Goal: Task Accomplishment & Management: Manage account settings

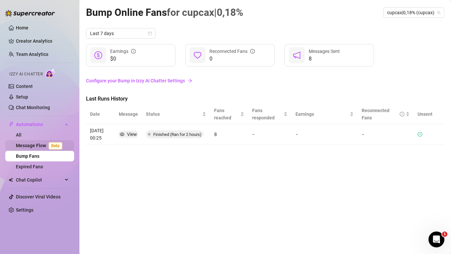
click at [44, 148] on link "Message Flow Beta" at bounding box center [40, 145] width 49 height 5
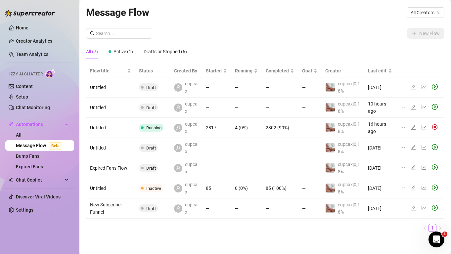
click at [415, 127] on icon "edit" at bounding box center [412, 127] width 5 height 5
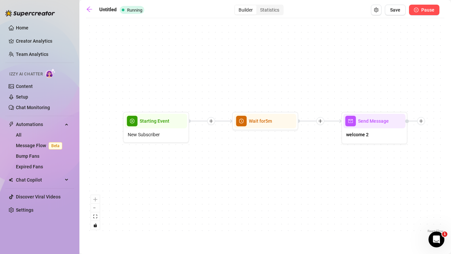
click at [424, 9] on span "Pause" at bounding box center [427, 9] width 13 height 5
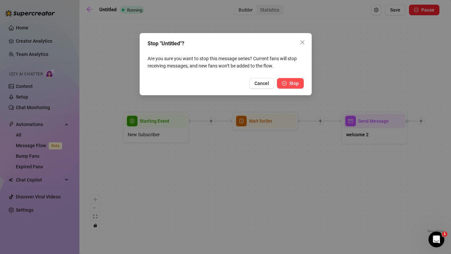
click at [294, 87] on button "Stop" at bounding box center [290, 83] width 27 height 11
